Goal: Task Accomplishment & Management: Use online tool/utility

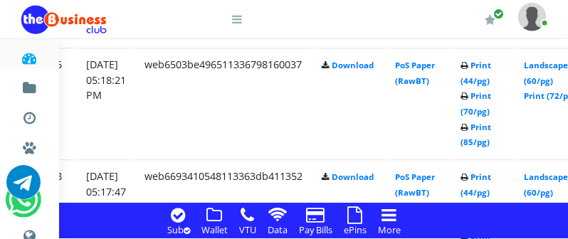
scroll to position [2338, 251]
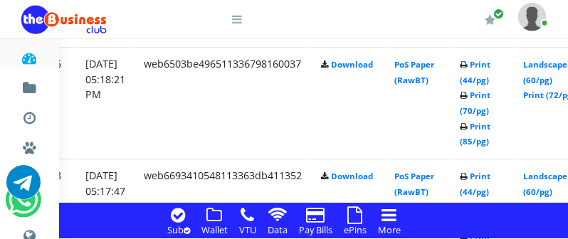
click at [559, 202] on link "Print (72/pg)" at bounding box center [550, 207] width 52 height 11
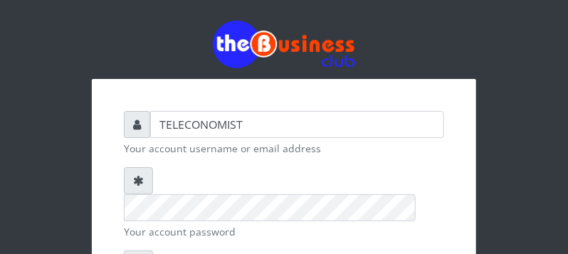
scroll to position [225, 0]
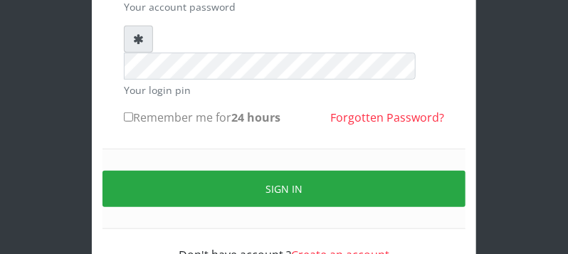
click at [129, 112] on input "Remember me for 24 hours" at bounding box center [128, 116] width 9 height 9
checkbox input "true"
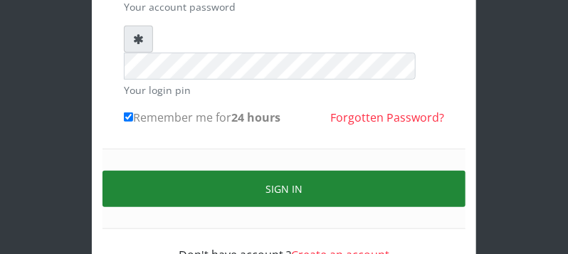
click at [259, 171] on button "Sign in" at bounding box center [283, 189] width 363 height 36
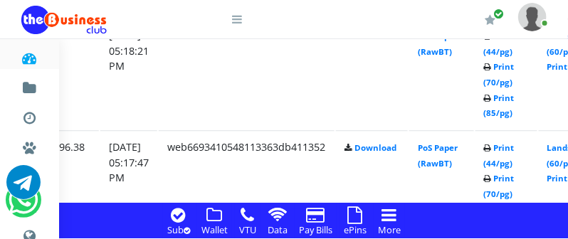
scroll to position [2367, 250]
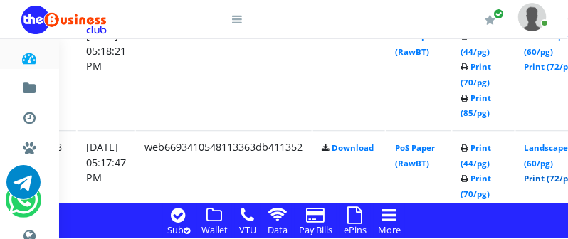
click at [556, 179] on link "Print (72/pg)" at bounding box center [550, 178] width 52 height 11
click at [559, 174] on link "Print (72/pg)" at bounding box center [550, 178] width 52 height 11
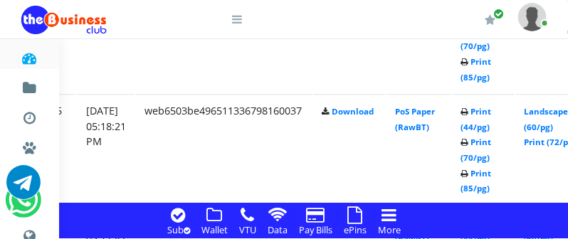
scroll to position [2254, 250]
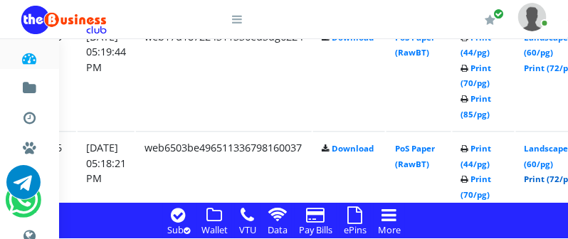
click at [559, 179] on link "Print (72/pg)" at bounding box center [550, 179] width 52 height 11
click at [558, 177] on link "Print (72/pg)" at bounding box center [550, 179] width 52 height 11
click at [549, 176] on link "Print (72/pg)" at bounding box center [550, 179] width 52 height 11
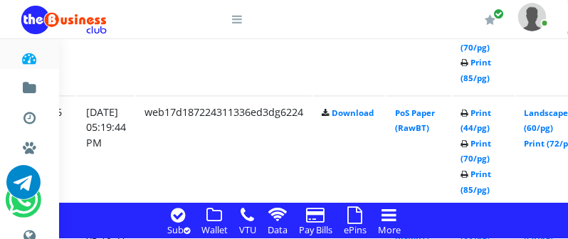
scroll to position [2141, 250]
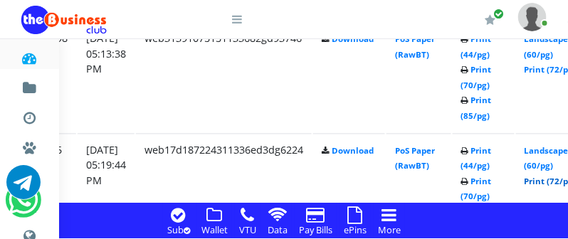
click at [553, 181] on link "Print (72/pg)" at bounding box center [550, 181] width 52 height 11
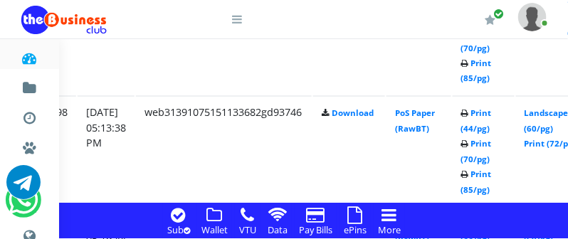
scroll to position [2029, 250]
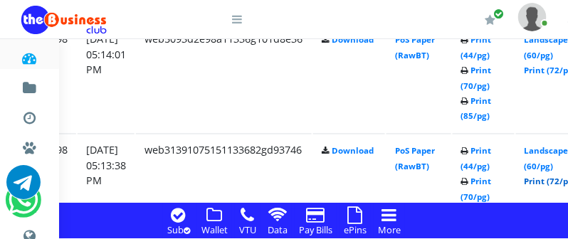
click at [559, 181] on link "Print (72/pg)" at bounding box center [550, 181] width 52 height 11
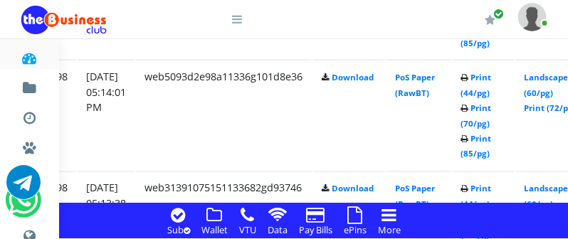
scroll to position [1953, 250]
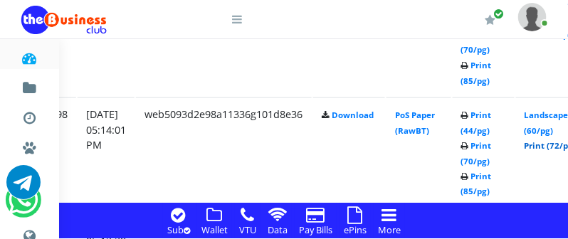
click at [549, 146] on link "Print (72/pg)" at bounding box center [550, 145] width 52 height 11
click at [556, 147] on link "Print (72/pg)" at bounding box center [550, 145] width 52 height 11
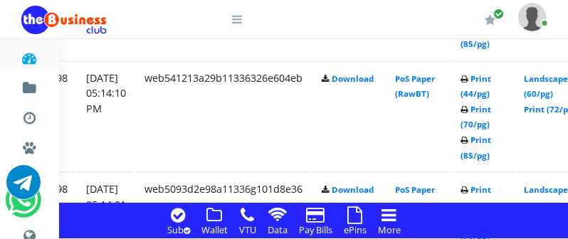
scroll to position [1841, 250]
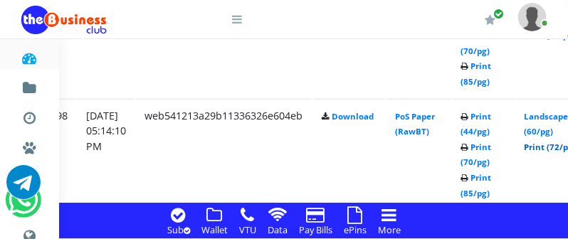
click at [558, 147] on link "Print (72/pg)" at bounding box center [550, 147] width 52 height 11
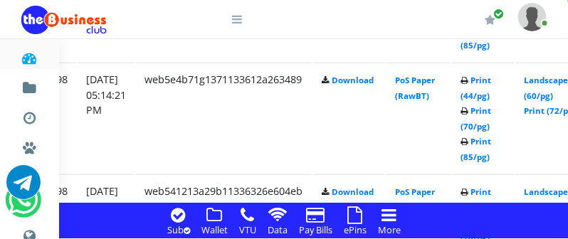
scroll to position [1691, 250]
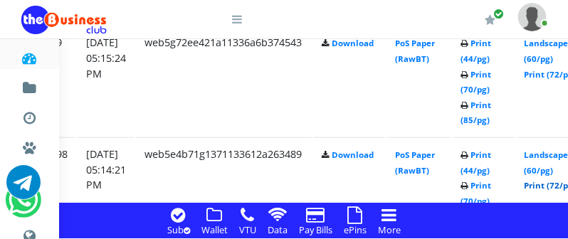
click at [554, 186] on link "Print (72/pg)" at bounding box center [550, 185] width 52 height 11
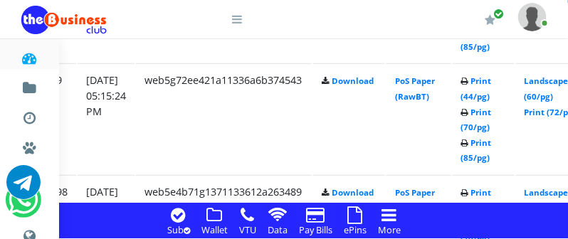
scroll to position [1615, 250]
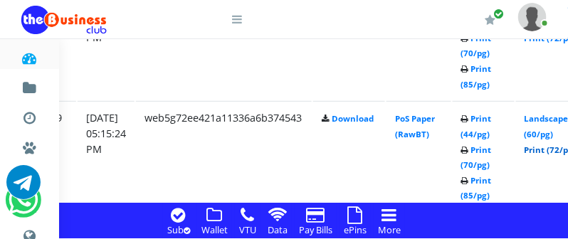
click at [560, 148] on link "Print (72/pg)" at bounding box center [550, 149] width 52 height 11
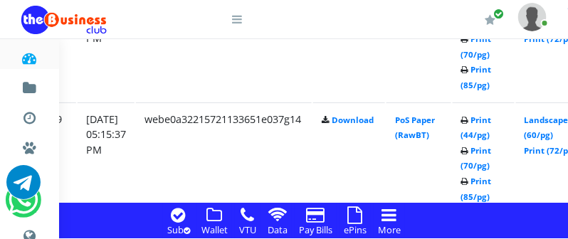
scroll to position [1465, 250]
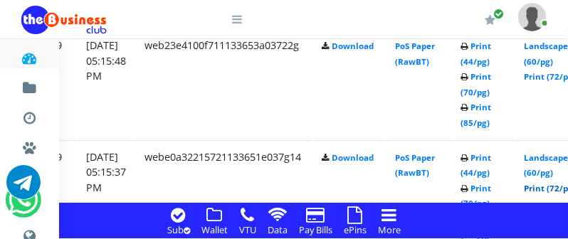
click at [557, 189] on link "Print (72/pg)" at bounding box center [550, 188] width 52 height 11
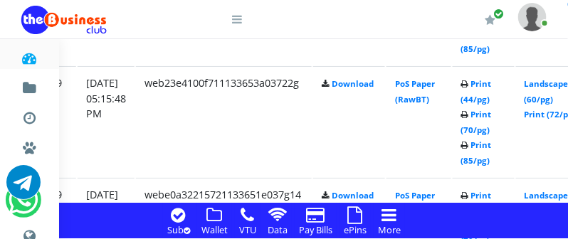
scroll to position [1390, 250]
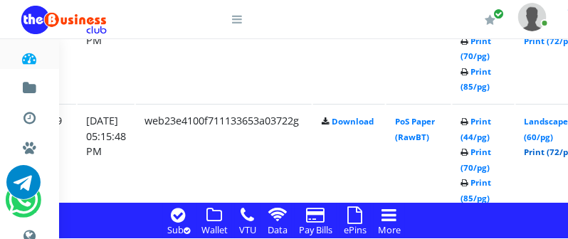
click at [550, 154] on link "Print (72/pg)" at bounding box center [550, 152] width 52 height 11
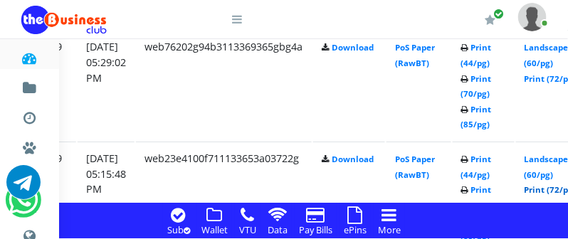
scroll to position [1315, 250]
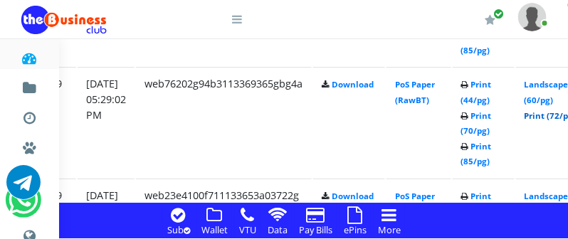
click at [557, 118] on link "Print (72/pg)" at bounding box center [550, 115] width 52 height 11
click at [558, 117] on link "Print (72/pg)" at bounding box center [550, 115] width 52 height 11
click at [554, 115] on link "Print (72/pg)" at bounding box center [550, 115] width 52 height 11
click at [554, 116] on link "Print (72/pg)" at bounding box center [550, 115] width 52 height 11
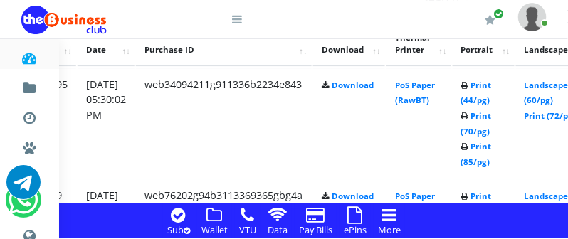
scroll to position [1202, 250]
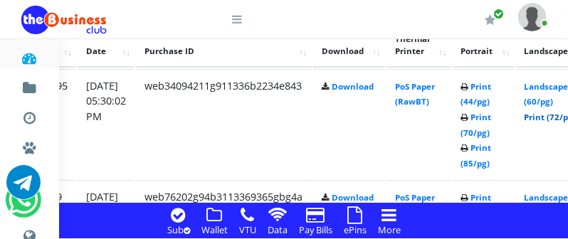
click at [556, 117] on link "Print (72/pg)" at bounding box center [550, 117] width 52 height 11
click at [492, 164] on link "Print (85/pg)" at bounding box center [476, 155] width 31 height 26
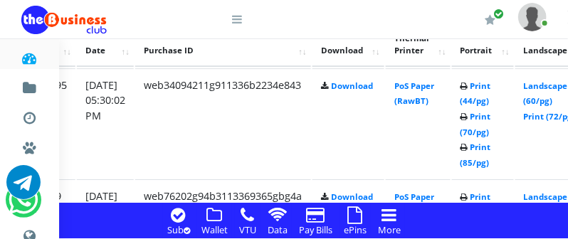
click at [359, 216] on icon at bounding box center [355, 214] width 15 height 17
